Goal: Find specific page/section: Find specific page/section

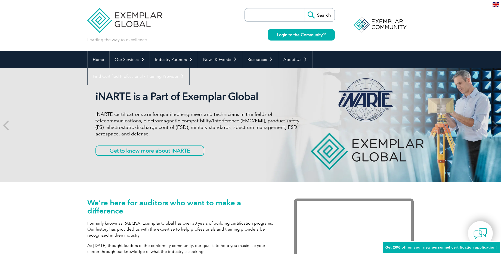
click at [102, 24] on img at bounding box center [124, 16] width 75 height 33
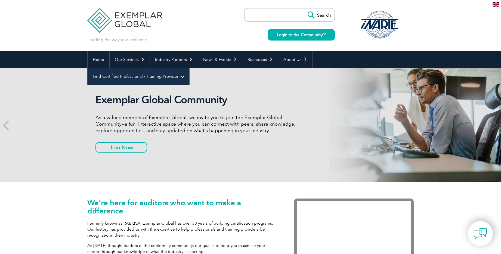
click at [189, 68] on link "Find Certified Professional / Training Provider" at bounding box center [139, 76] width 102 height 17
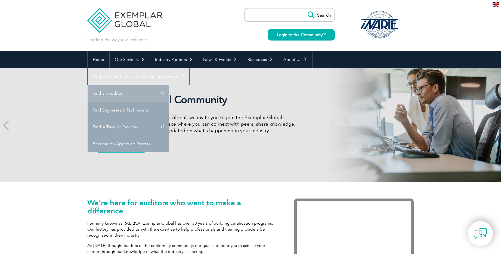
click at [169, 85] on link "Find an Auditor" at bounding box center [129, 93] width 82 height 17
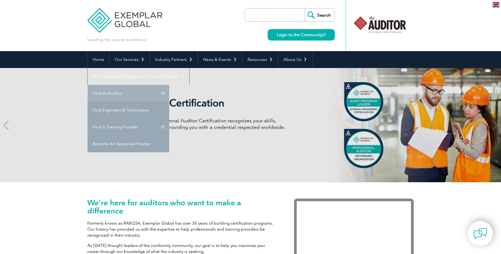
click at [169, 85] on link "Find an Auditor" at bounding box center [129, 93] width 82 height 17
